Goal: Find specific page/section: Find specific page/section

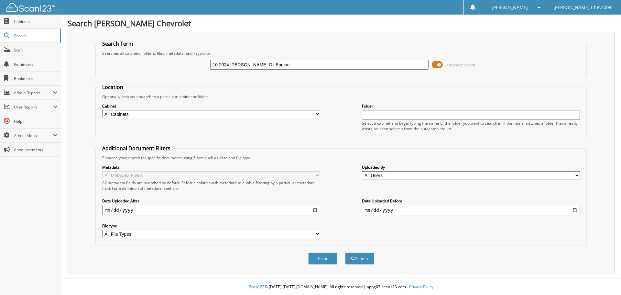
type input "10 2024 Lucas Oil Engine"
click at [345, 252] on button "Search" at bounding box center [359, 258] width 29 height 12
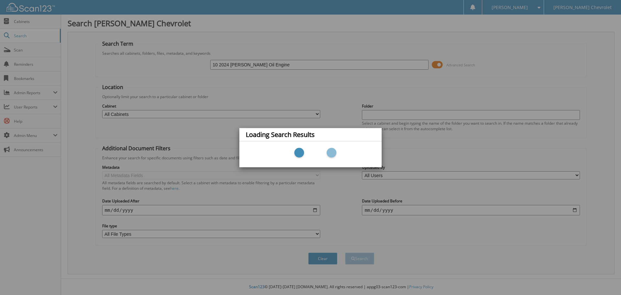
click at [167, 129] on div "Loading Search Results" at bounding box center [310, 147] width 621 height 295
click at [508, 147] on div "Loading Search Results" at bounding box center [310, 147] width 621 height 295
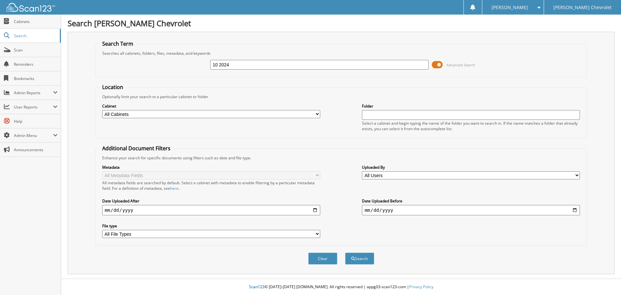
type input "10 2024 [PERSON_NAME] Oil Engine"
click at [364, 254] on button "Search" at bounding box center [359, 258] width 29 height 12
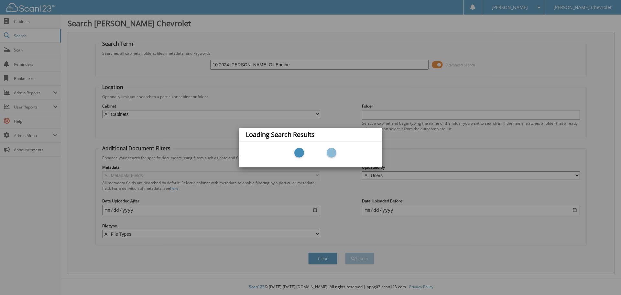
click at [282, 87] on div "Loading Search Results" at bounding box center [310, 147] width 621 height 295
click at [251, 43] on div "Loading Search Results" at bounding box center [310, 147] width 621 height 295
click at [304, 96] on div "Loading Search Results" at bounding box center [310, 147] width 621 height 295
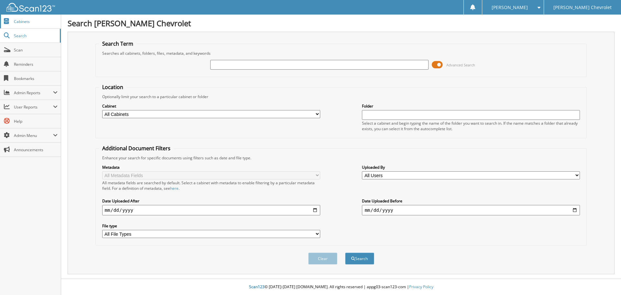
click at [26, 23] on span "Cabinets" at bounding box center [36, 21] width 44 height 5
